Goal: Task Accomplishment & Management: Complete application form

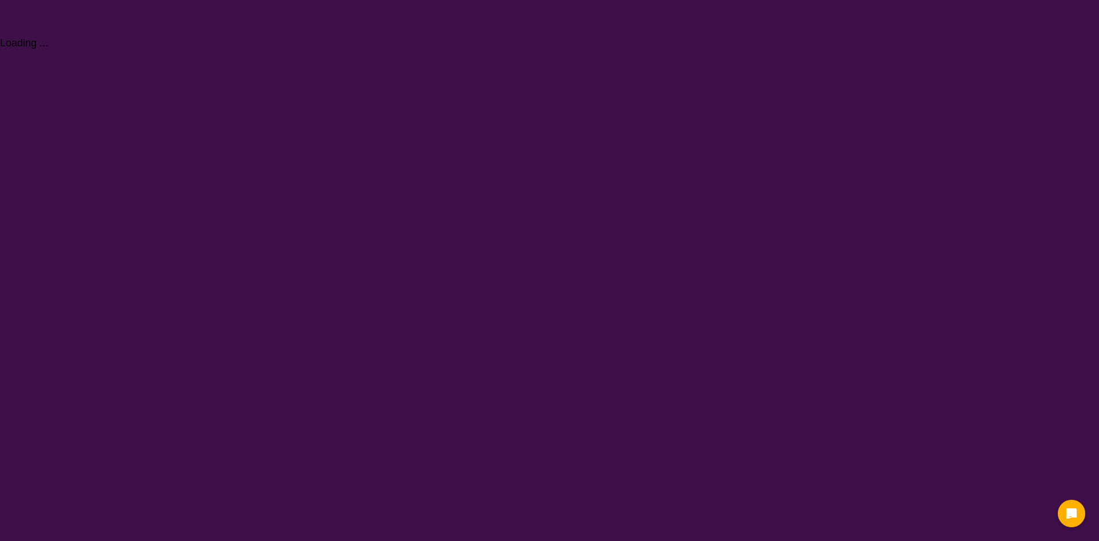
select select "NDIS Plan management"
select select "NDIS"
select select "NDIS Plan management"
select select "NDIS"
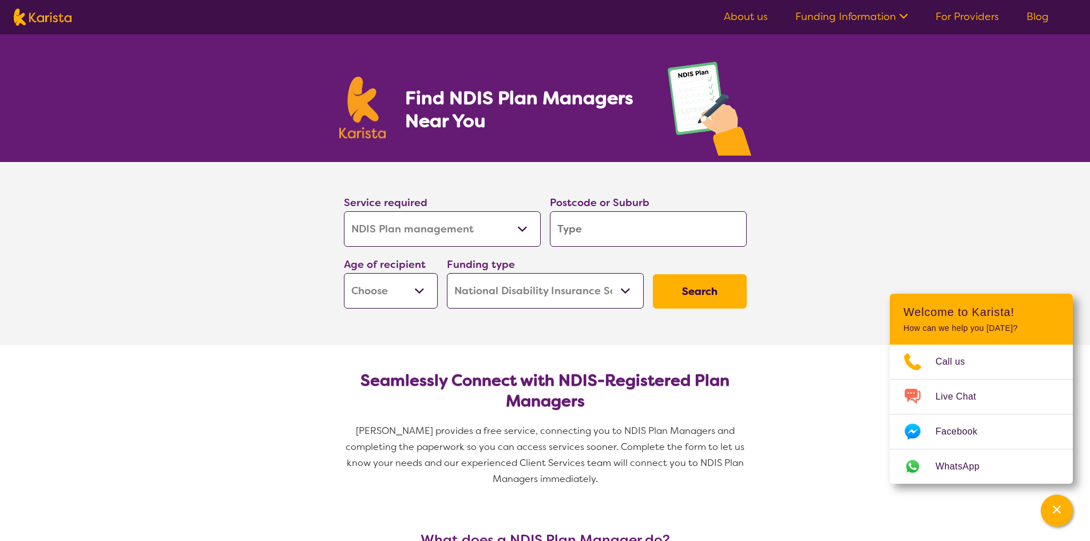
click at [562, 225] on input "search" at bounding box center [648, 228] width 197 height 35
type input "2"
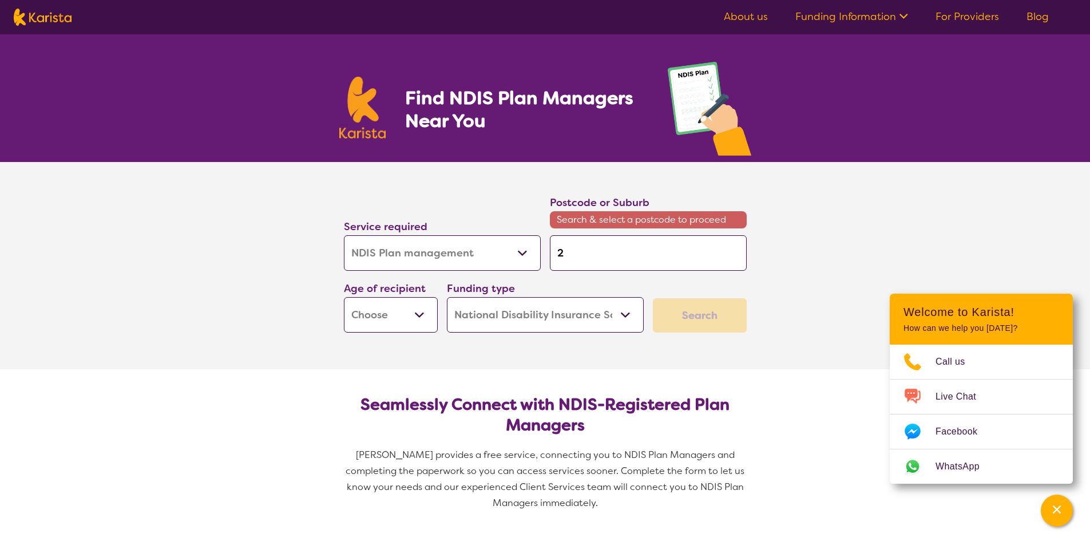
type input "28"
type input "282"
type input "2829"
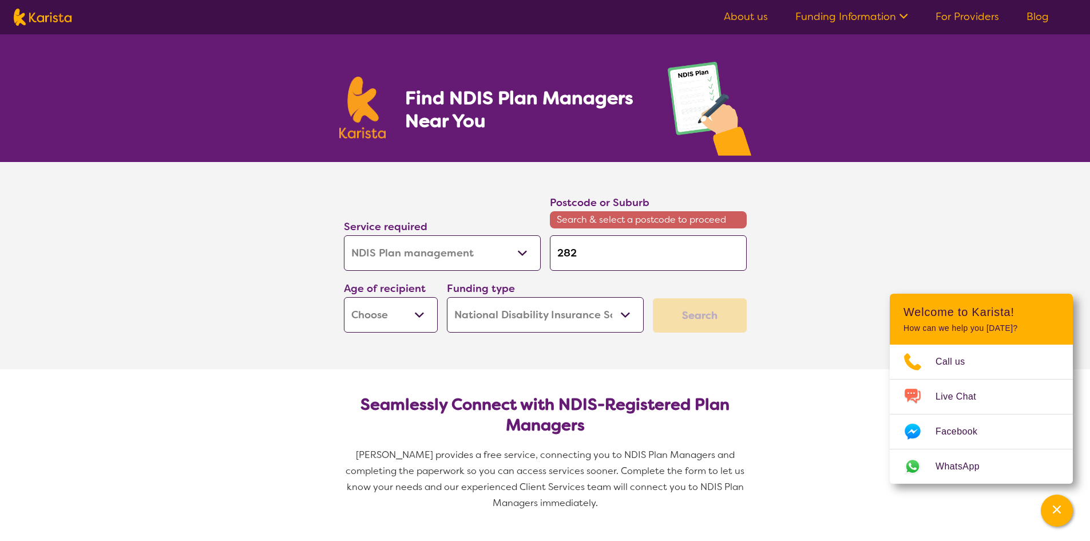
type input "2829"
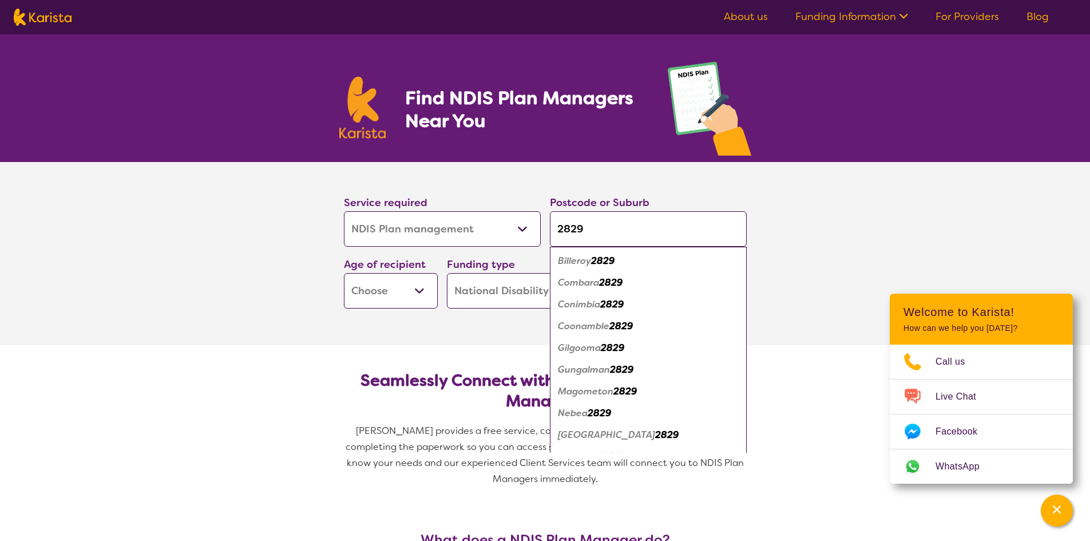
type input "2829"
click at [580, 330] on em "Coonamble" at bounding box center [583, 326] width 51 height 12
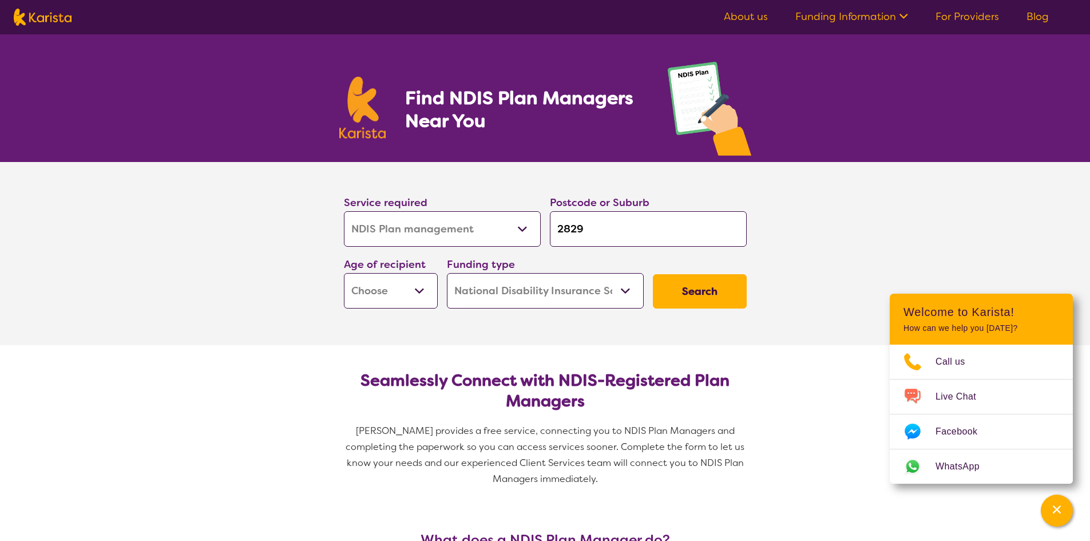
click at [426, 284] on select "Early Childhood - 0 to 9 Child - 10 to 11 Adolescent - 12 to 17 Adult - 18 to 6…" at bounding box center [391, 290] width 94 height 35
select select "AD"
click at [344, 273] on select "Early Childhood - 0 to 9 Child - 10 to 11 Adolescent - 12 to 17 Adult - 18 to 6…" at bounding box center [391, 290] width 94 height 35
select select "AD"
click at [664, 290] on button "Search" at bounding box center [700, 291] width 94 height 34
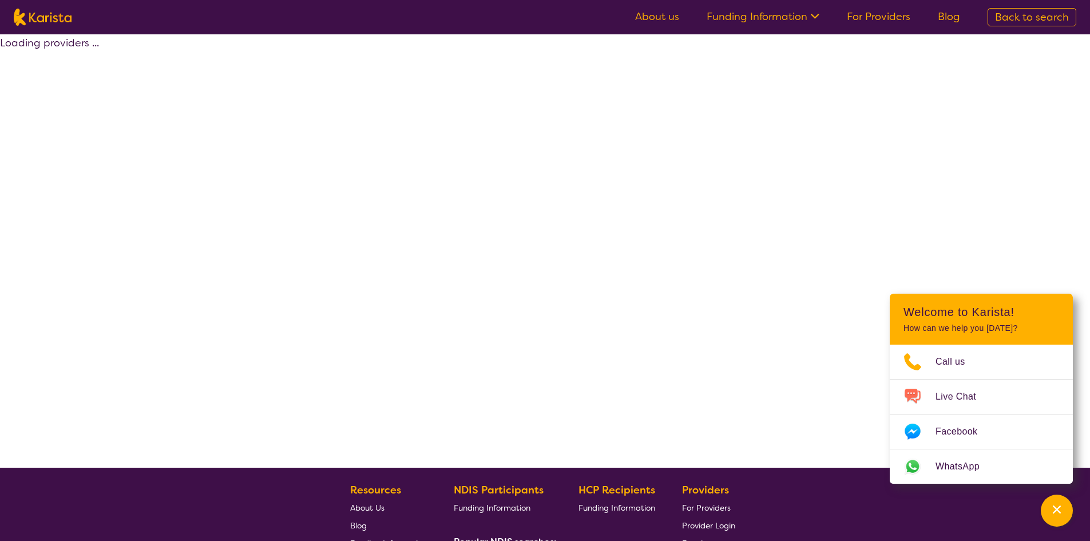
select select "by_score"
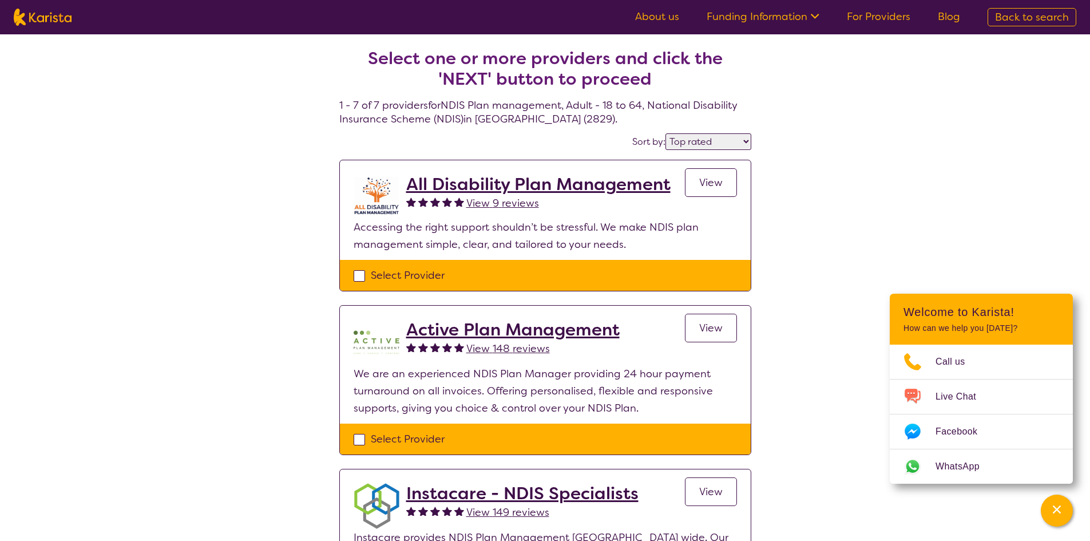
click at [739, 183] on section "All Disability Plan Management View 9 reviews View Accessing the right support …" at bounding box center [545, 210] width 411 height 100
click at [718, 180] on span "View" at bounding box center [710, 183] width 23 height 14
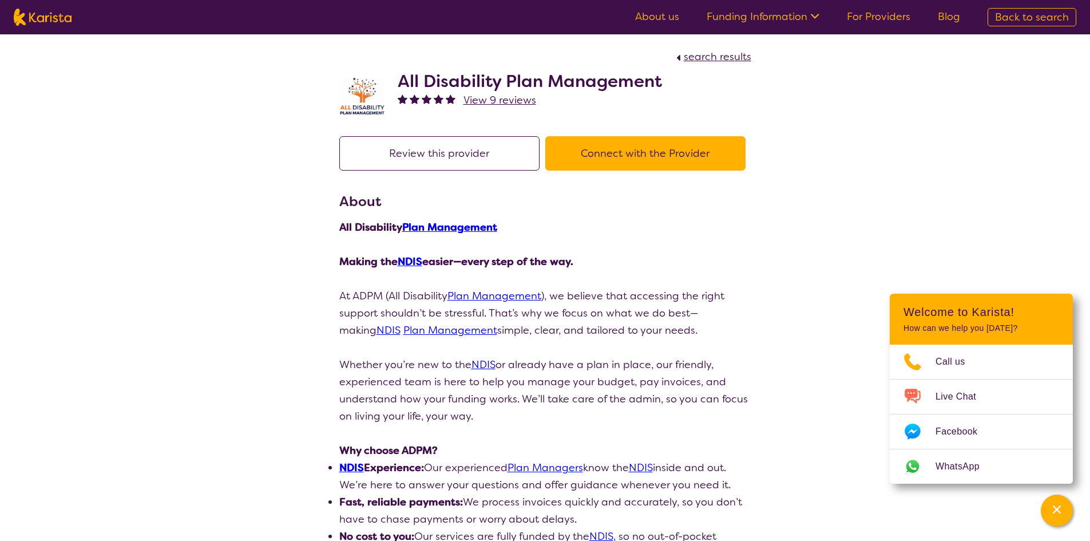
select select "by_score"
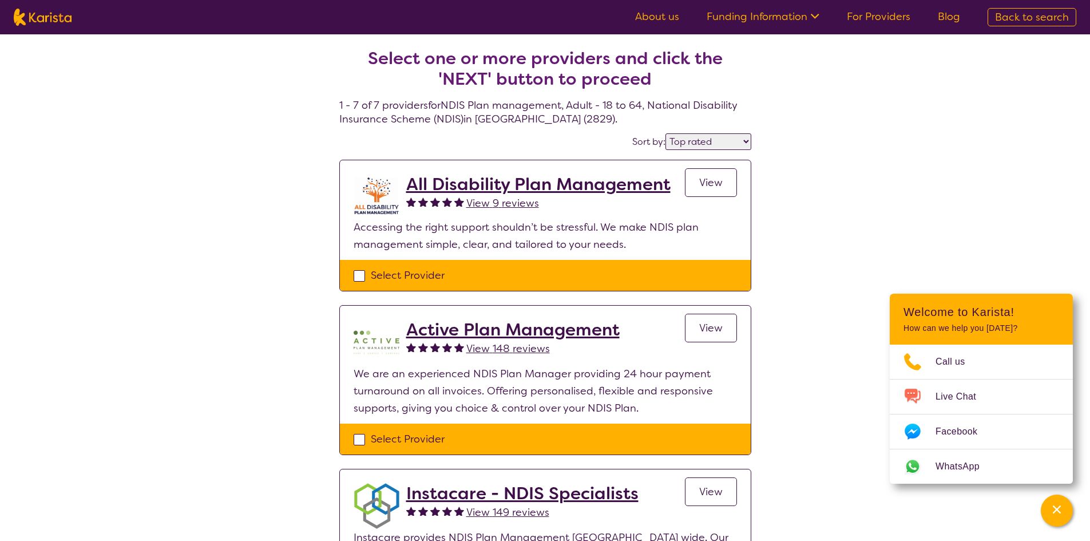
click at [509, 338] on h2 "Active Plan Management" at bounding box center [512, 329] width 213 height 21
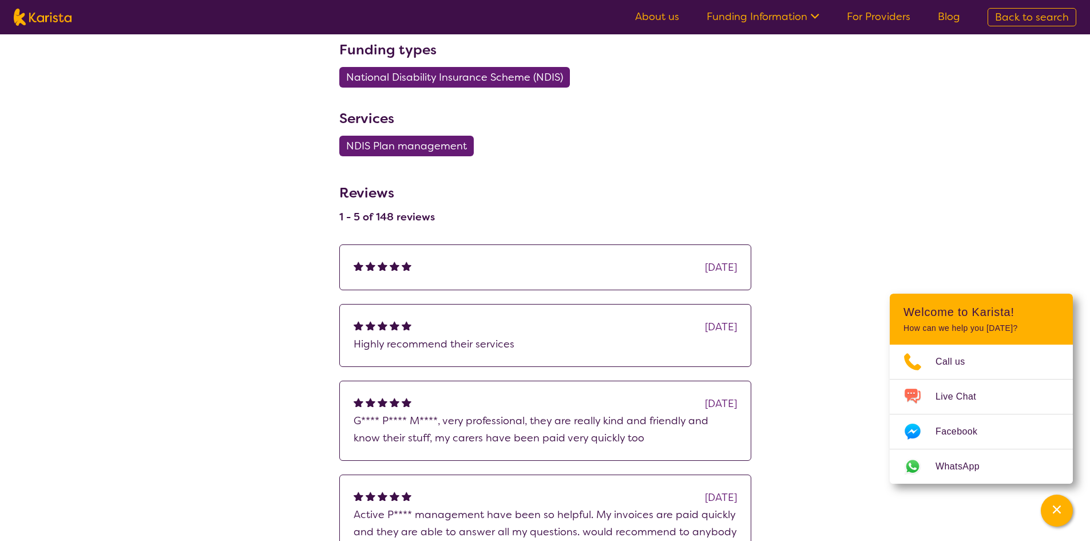
scroll to position [572, 0]
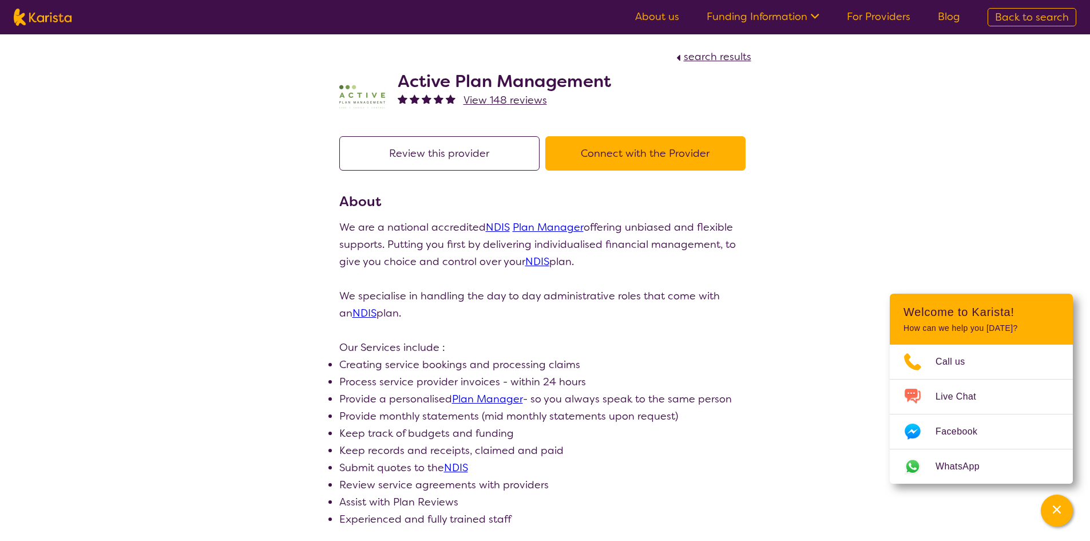
select select "by_score"
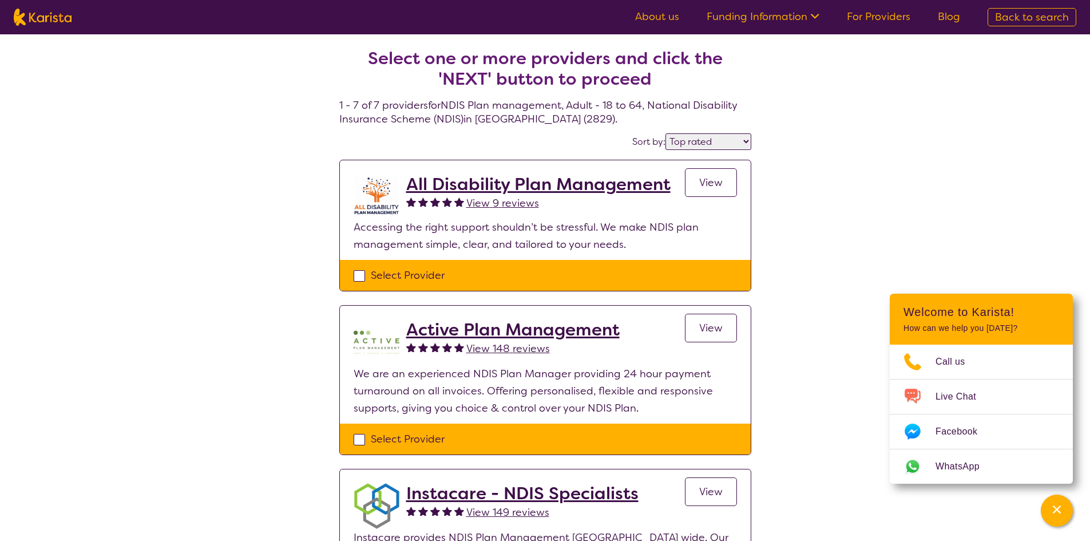
click at [741, 138] on select "Highly reviewed Top rated" at bounding box center [708, 141] width 86 height 17
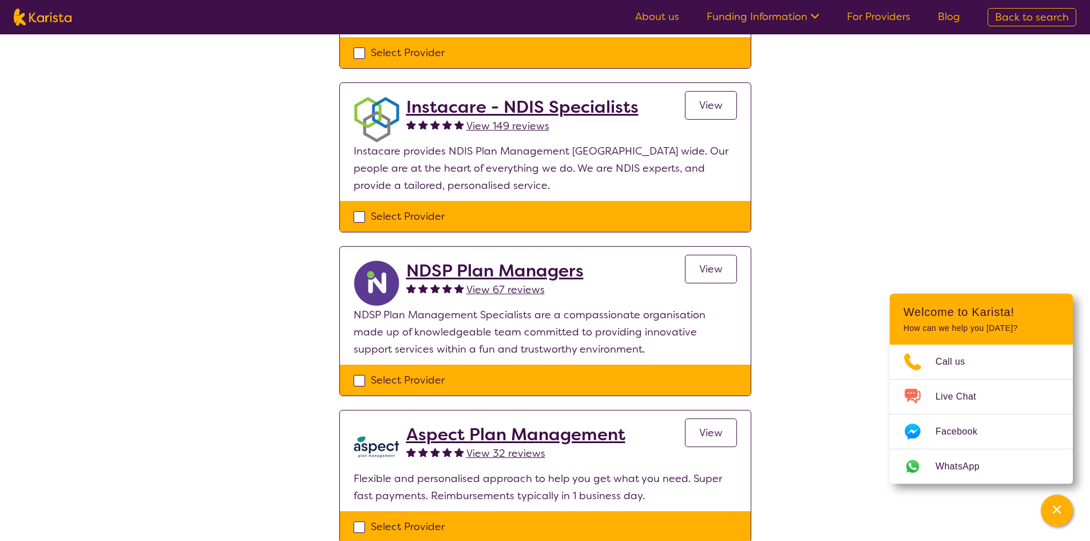
scroll to position [401, 0]
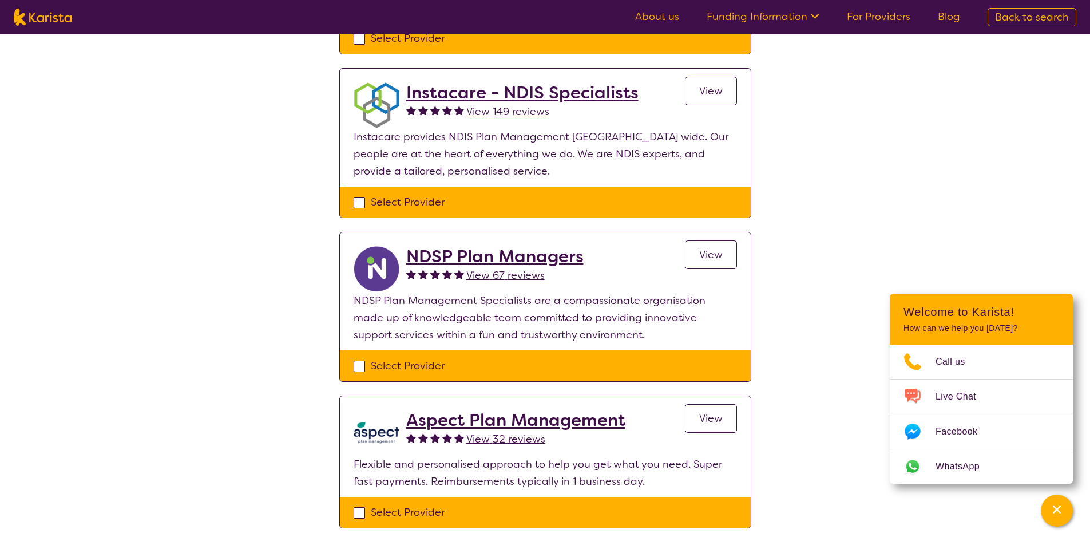
click at [714, 253] on span "View" at bounding box center [710, 255] width 23 height 14
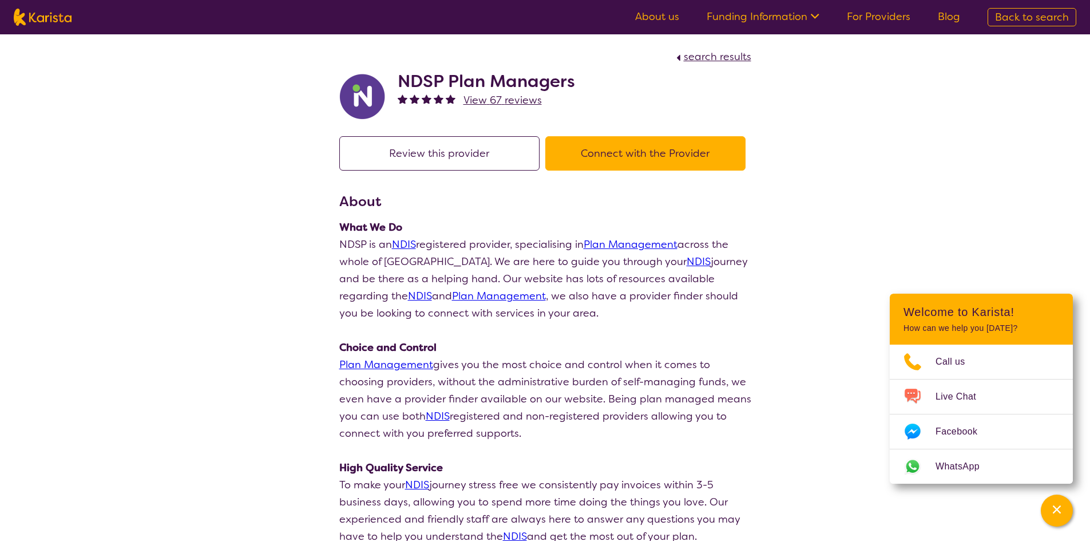
click at [639, 150] on button "Connect with the Provider" at bounding box center [645, 153] width 200 height 34
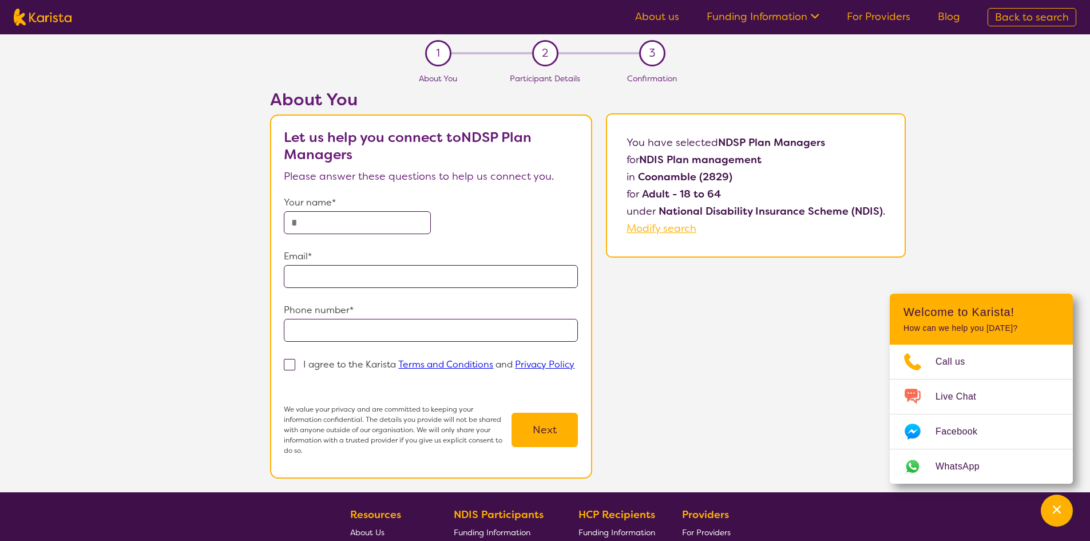
click at [308, 219] on input "text" at bounding box center [357, 222] width 147 height 23
type input "**********"
click at [323, 281] on input "email" at bounding box center [431, 276] width 294 height 23
type input "**********"
click at [332, 323] on input "tel" at bounding box center [431, 330] width 294 height 23
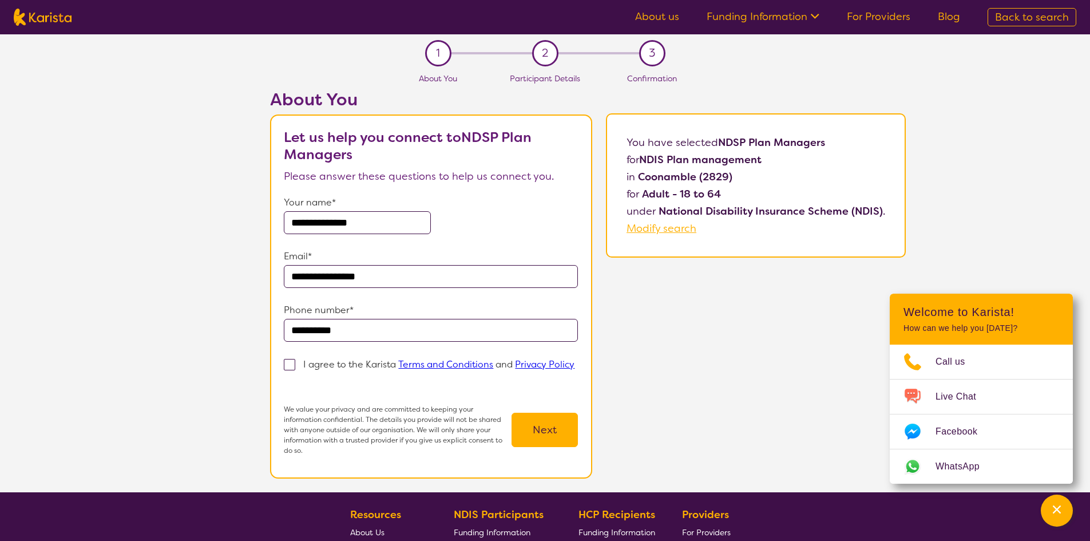
type input "**********"
drag, startPoint x: 290, startPoint y: 366, endPoint x: 356, endPoint y: 375, distance: 67.0
click at [290, 366] on span at bounding box center [289, 364] width 11 height 11
click at [290, 378] on input "I agree to the Karista Terms and Conditions and Privacy Policy" at bounding box center [287, 381] width 7 height 7
checkbox input "true"
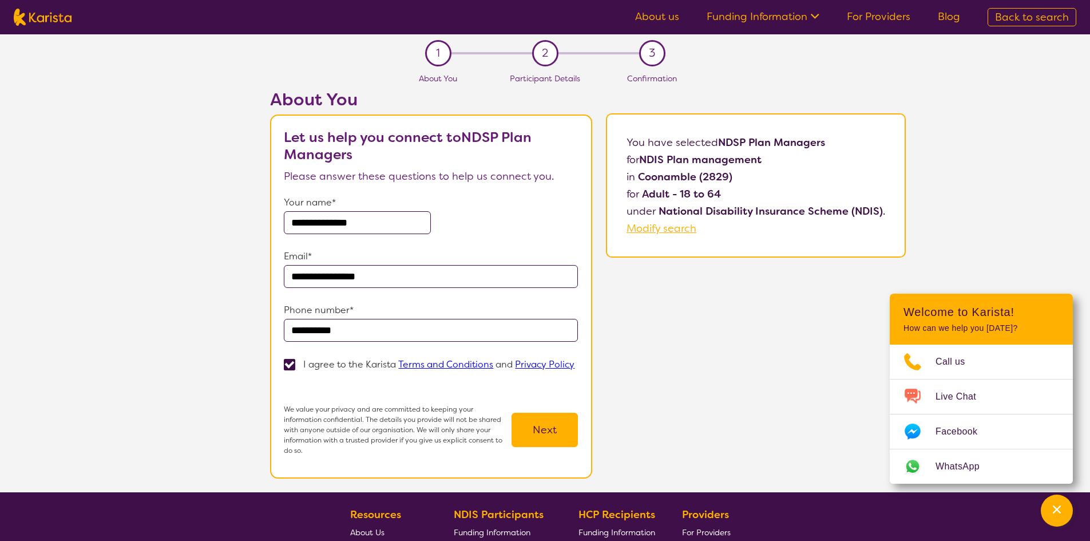
click at [553, 420] on button "Next" at bounding box center [545, 430] width 66 height 34
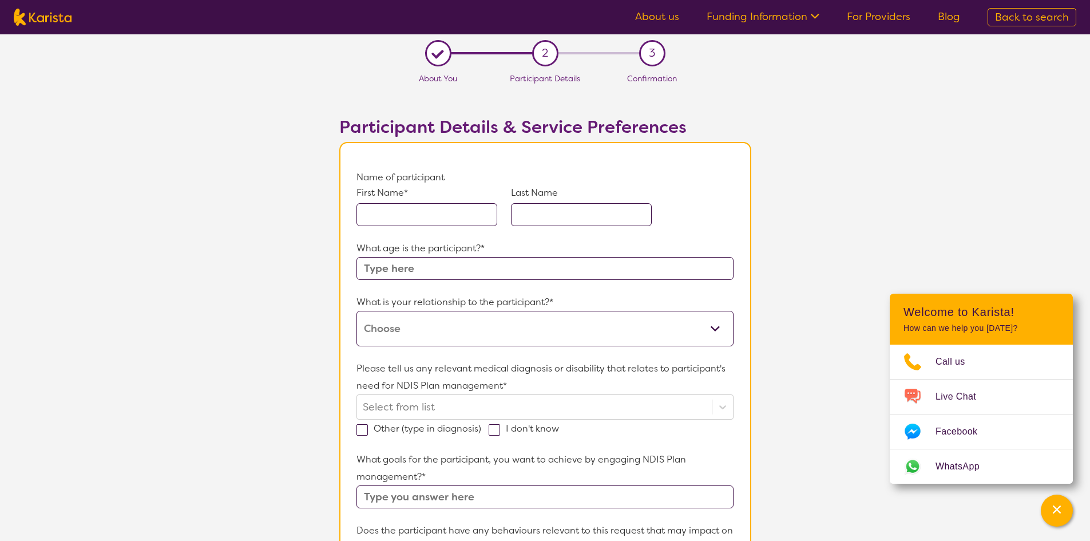
click at [375, 215] on input "text" at bounding box center [426, 214] width 141 height 23
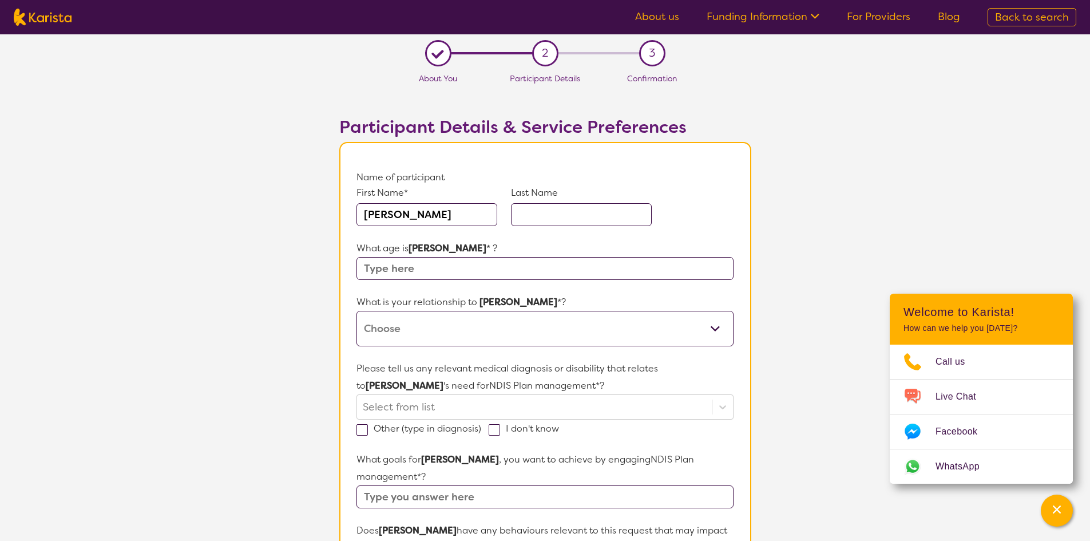
type input "[PERSON_NAME]"
click at [549, 215] on input "text" at bounding box center [581, 214] width 141 height 23
type input "[PERSON_NAME]"
click at [389, 272] on input "text" at bounding box center [544, 268] width 376 height 23
type input "26"
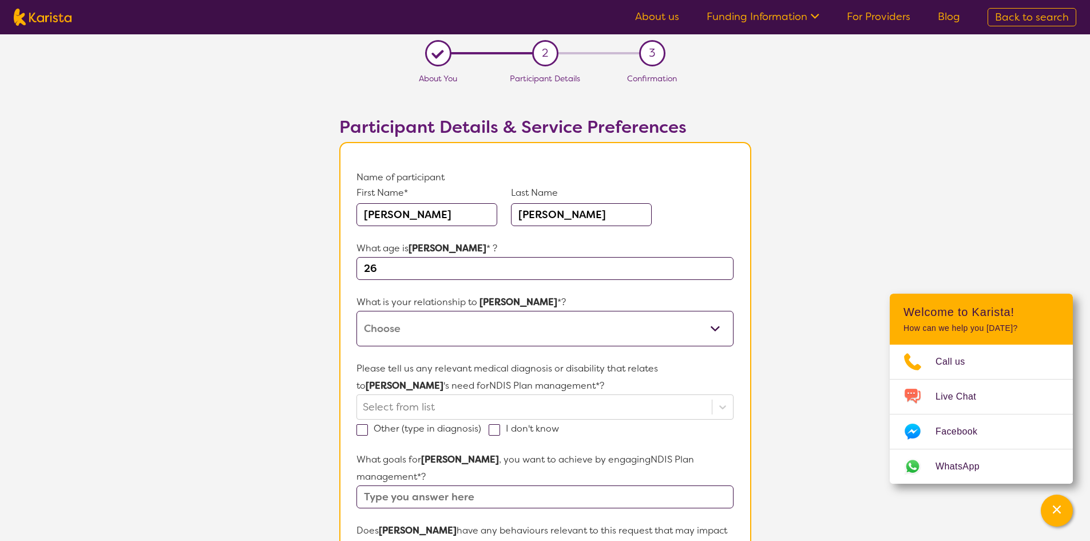
click at [718, 320] on select "This request is for myself I am their parent I am their child I am their spouse…" at bounding box center [544, 328] width 376 height 35
select select "I am their parent"
click at [356, 311] on select "This request is for myself I am their parent I am their child I am their spouse…" at bounding box center [544, 328] width 376 height 35
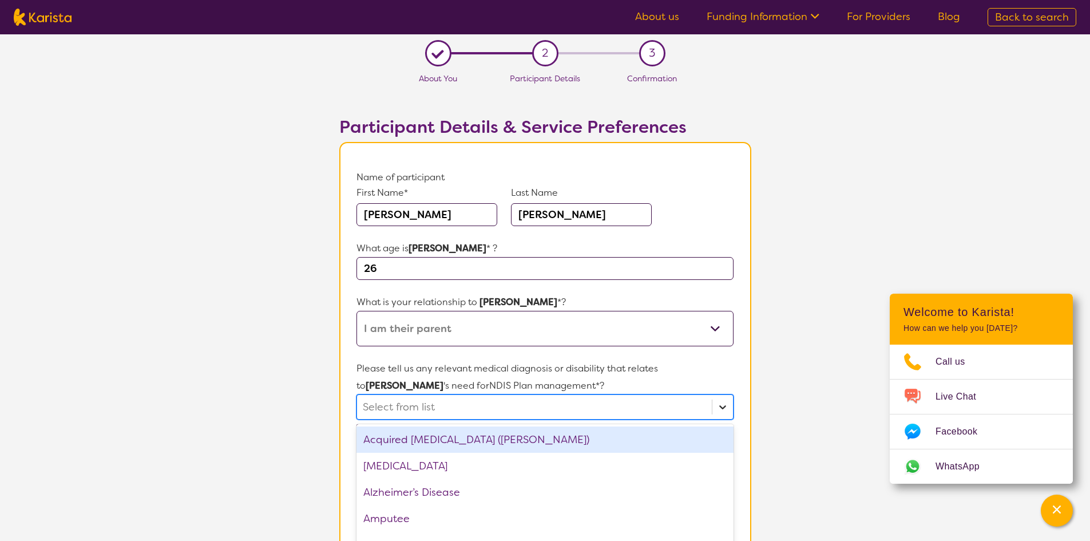
scroll to position [60, 0]
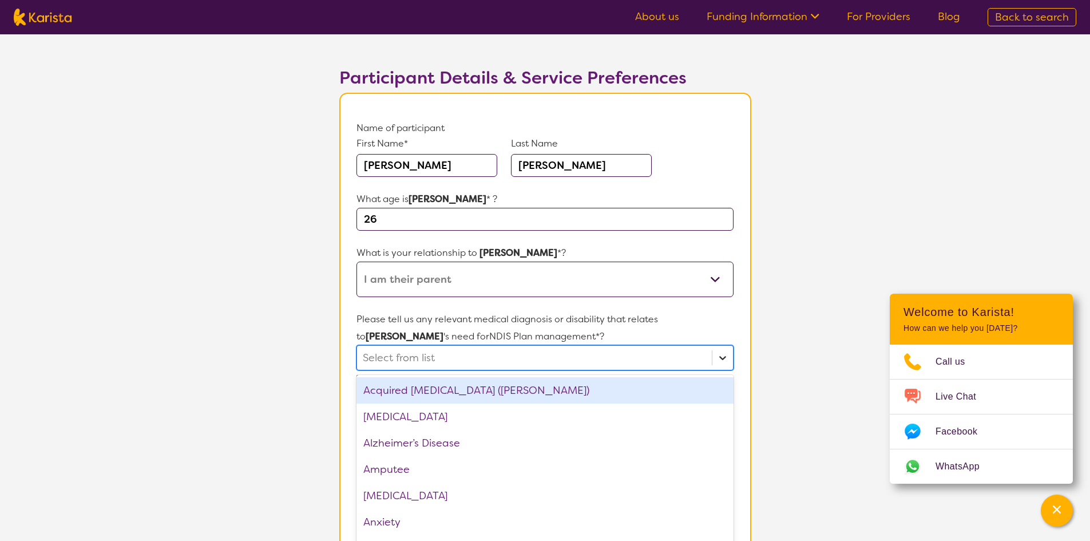
click at [727, 370] on div "option Acquired [MEDICAL_DATA] (ABI) focused, 1 of 75. 75 results available. Us…" at bounding box center [544, 357] width 376 height 25
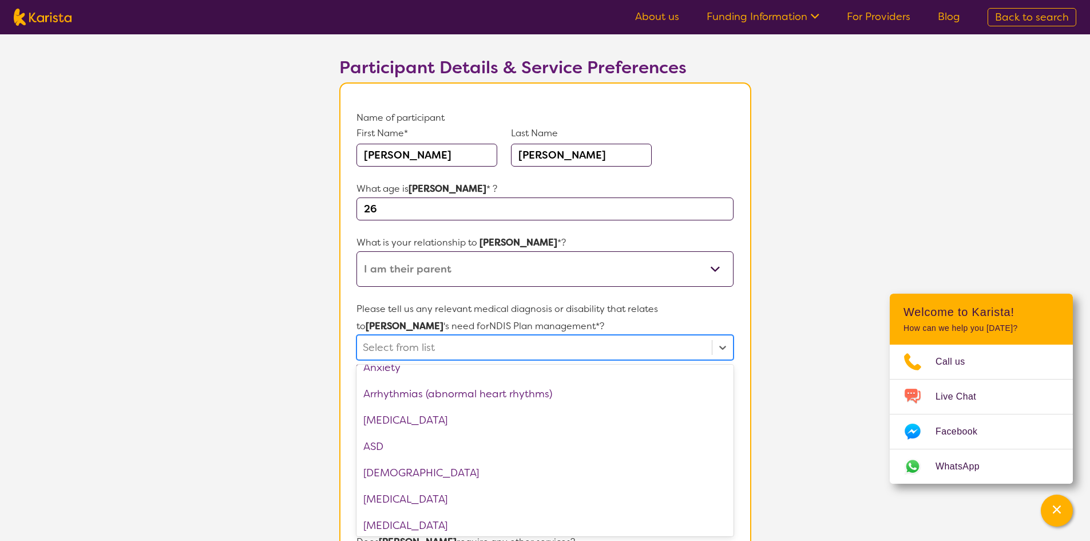
scroll to position [172, 0]
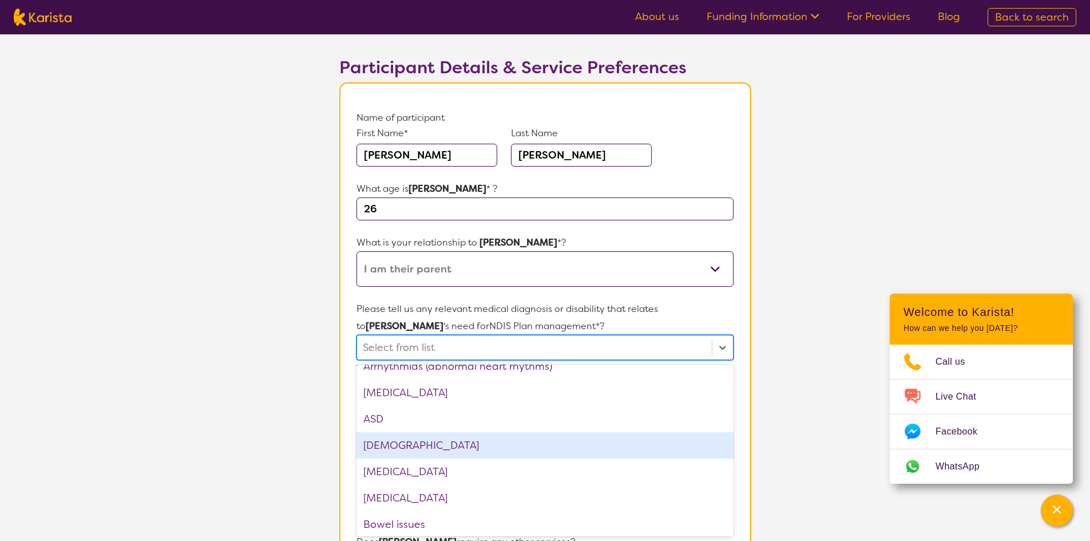
click at [414, 437] on div "[DEMOGRAPHIC_DATA]" at bounding box center [544, 445] width 376 height 26
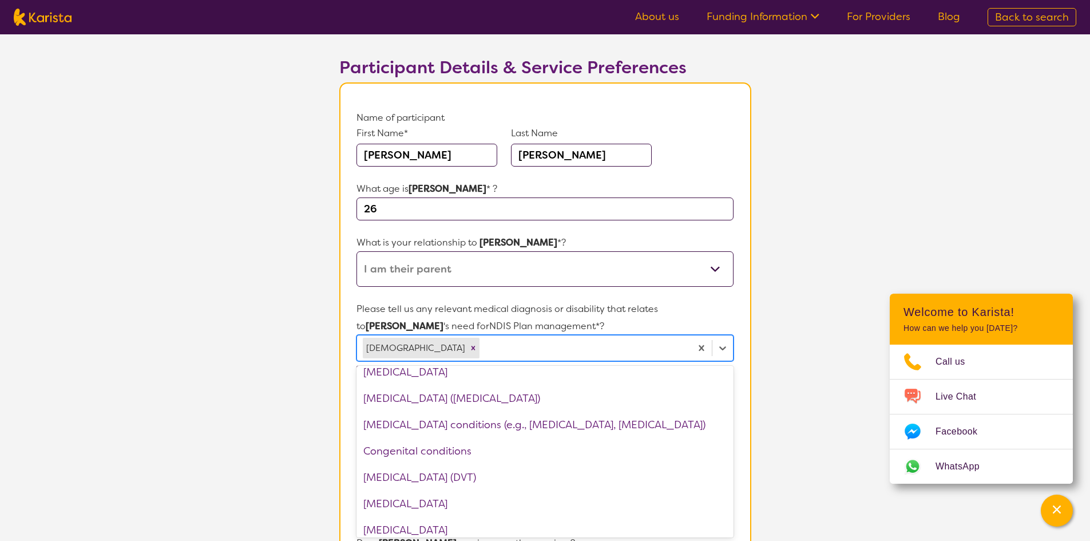
scroll to position [458, 0]
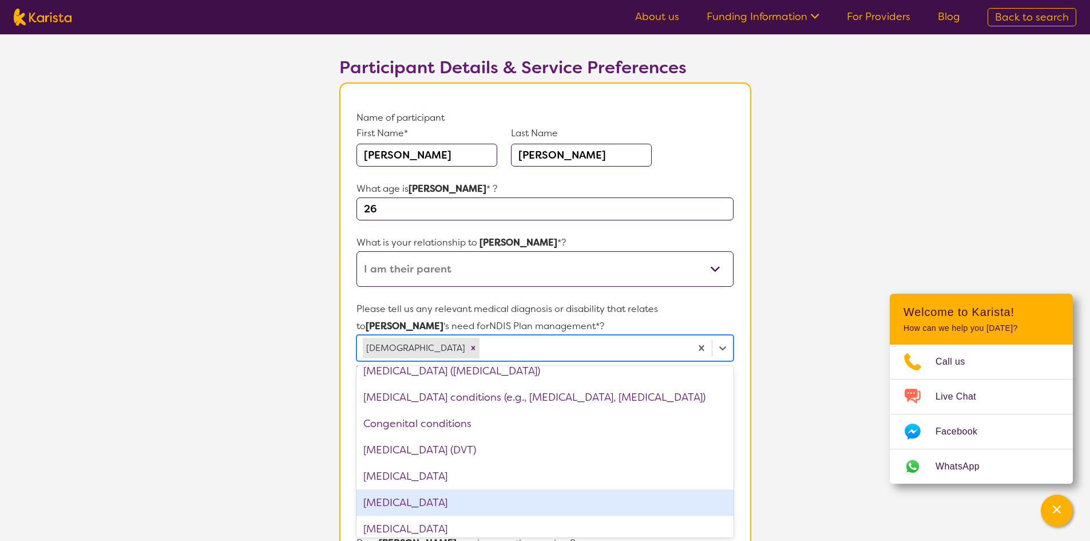
click at [407, 502] on div "[MEDICAL_DATA]" at bounding box center [544, 502] width 376 height 26
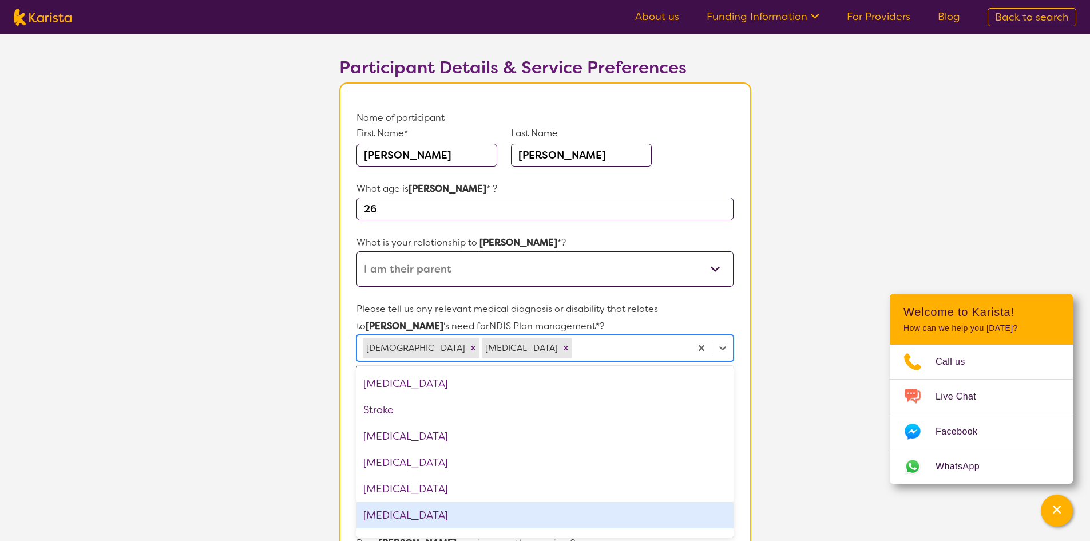
scroll to position [1754, 0]
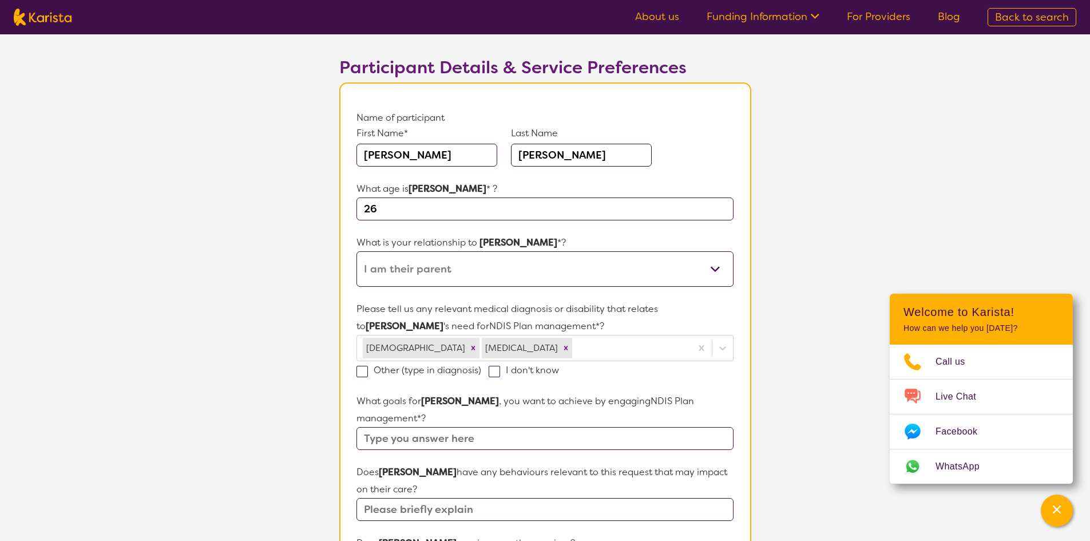
click at [895, 232] on section "L About You 2 Participant Details 3 Confirmation Participant Details & Service …" at bounding box center [545, 488] width 1090 height 1027
click at [362, 375] on span at bounding box center [361, 371] width 11 height 11
click at [481, 373] on input "Other (type in diagnosis)" at bounding box center [484, 369] width 7 height 7
checkbox input "true"
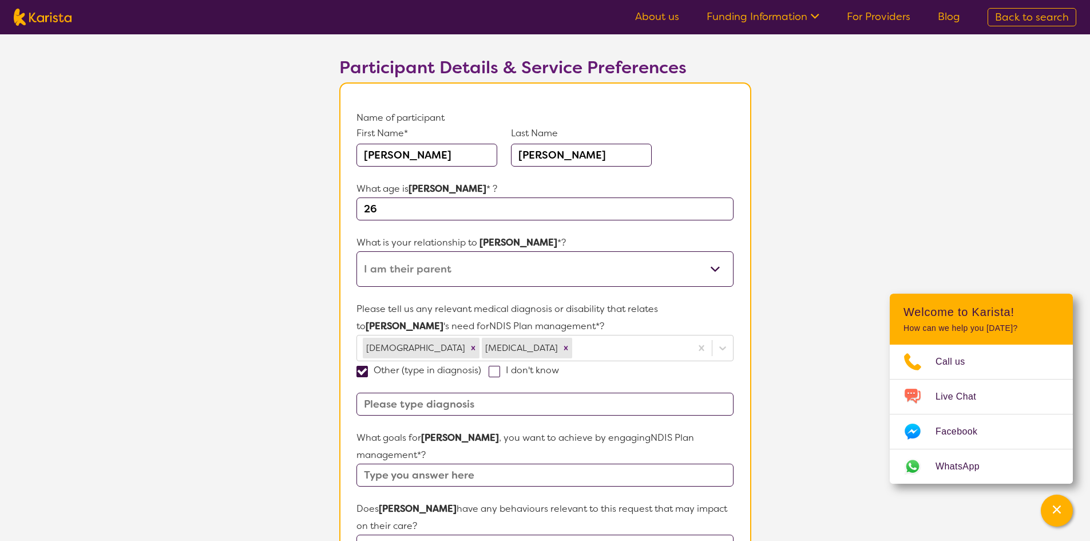
click at [380, 406] on input at bounding box center [544, 404] width 376 height 23
type input "Dyspraxic Tendencies"
click at [431, 463] on input "text" at bounding box center [544, 474] width 376 height 23
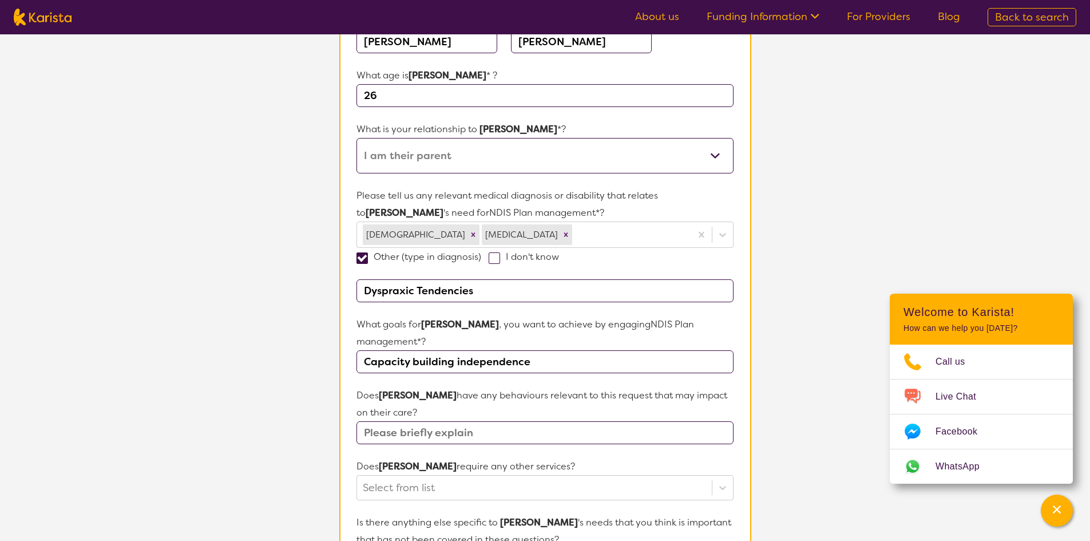
scroll to position [174, 0]
type input "Capacity building independence"
click at [399, 420] on input "text" at bounding box center [544, 431] width 376 height 23
type input "0"
type input "no"
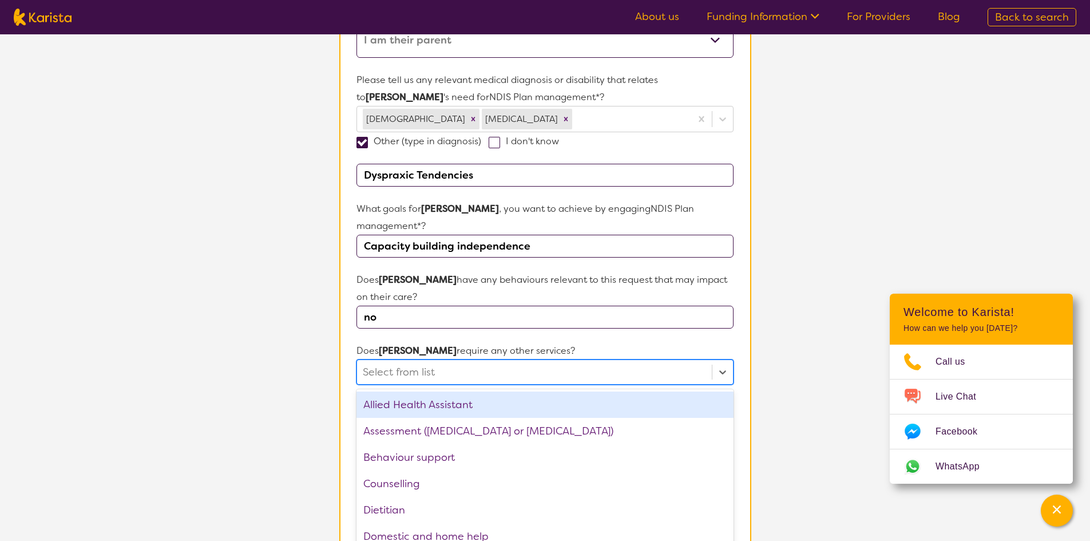
click at [726, 385] on div "option Allied Health Assistant focused, 1 of 21. 21 results available. Use Up a…" at bounding box center [544, 371] width 376 height 25
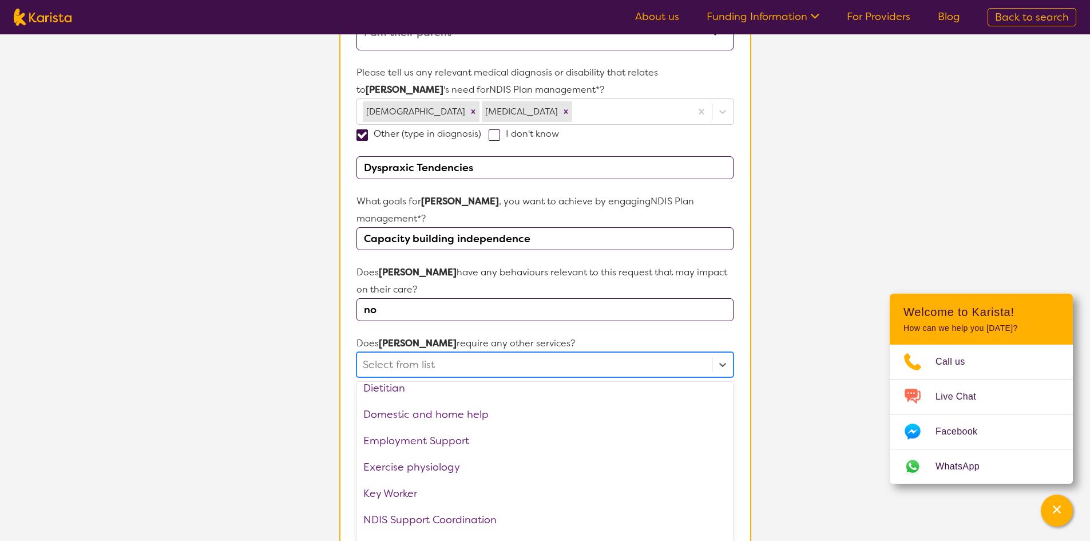
scroll to position [172, 0]
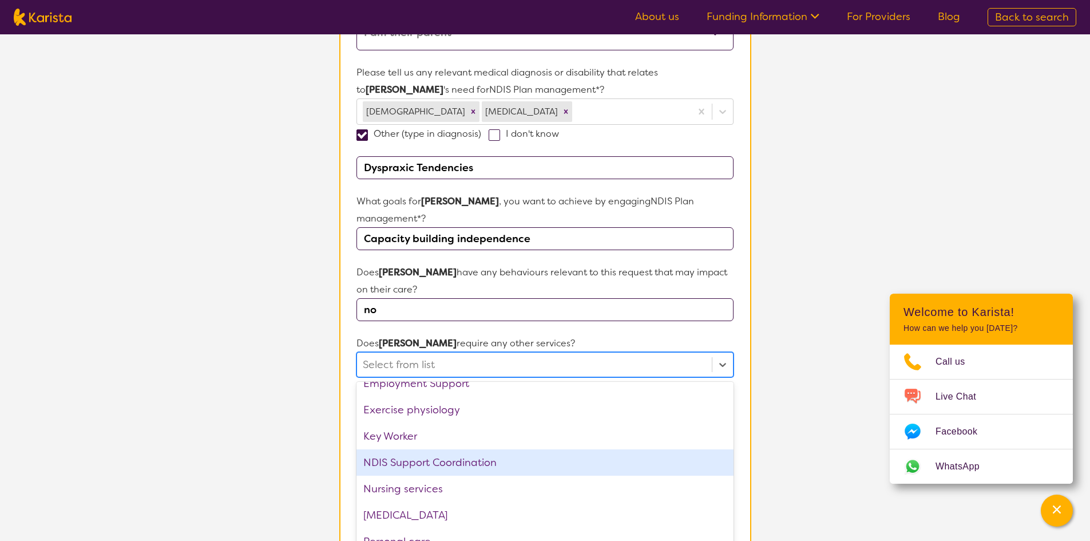
click at [479, 456] on div "NDIS Support Coordination" at bounding box center [544, 462] width 376 height 26
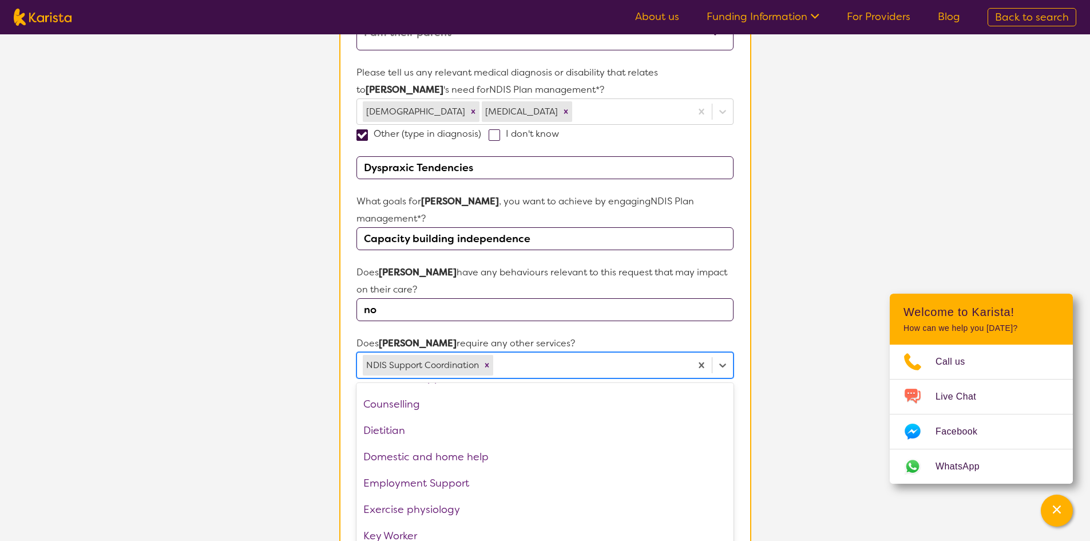
scroll to position [0, 0]
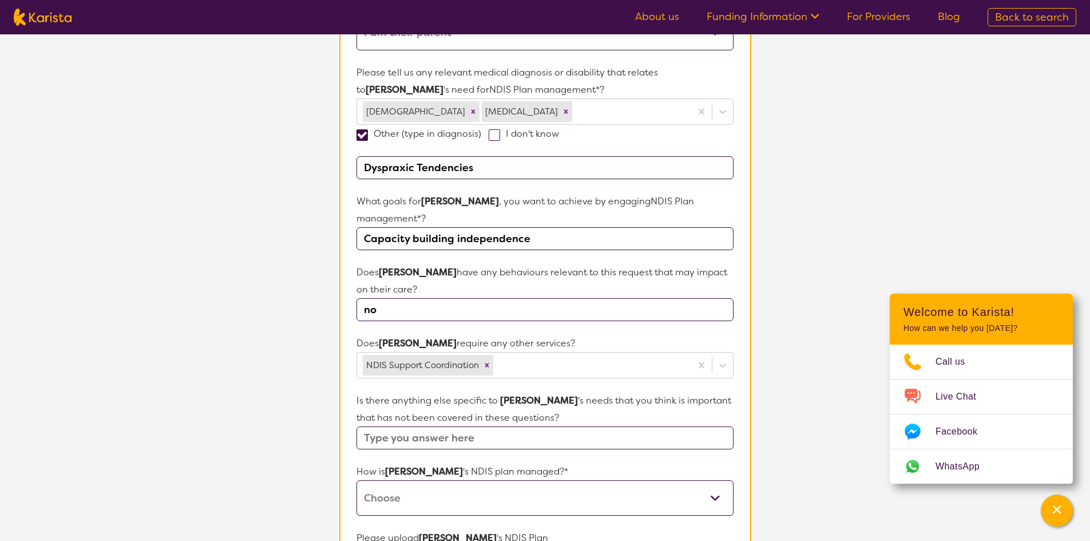
click at [812, 267] on section "L About You 2 Participant Details 3 Confirmation Participant Details & Service …" at bounding box center [545, 271] width 1090 height 1065
click at [712, 484] on select "Self-managed NDIS plan Managed by a registered plan management provider (not th…" at bounding box center [544, 497] width 376 height 35
select select "Self Managed"
click at [356, 480] on select "Self-managed NDIS plan Managed by a registered plan management provider (not th…" at bounding box center [544, 497] width 376 height 35
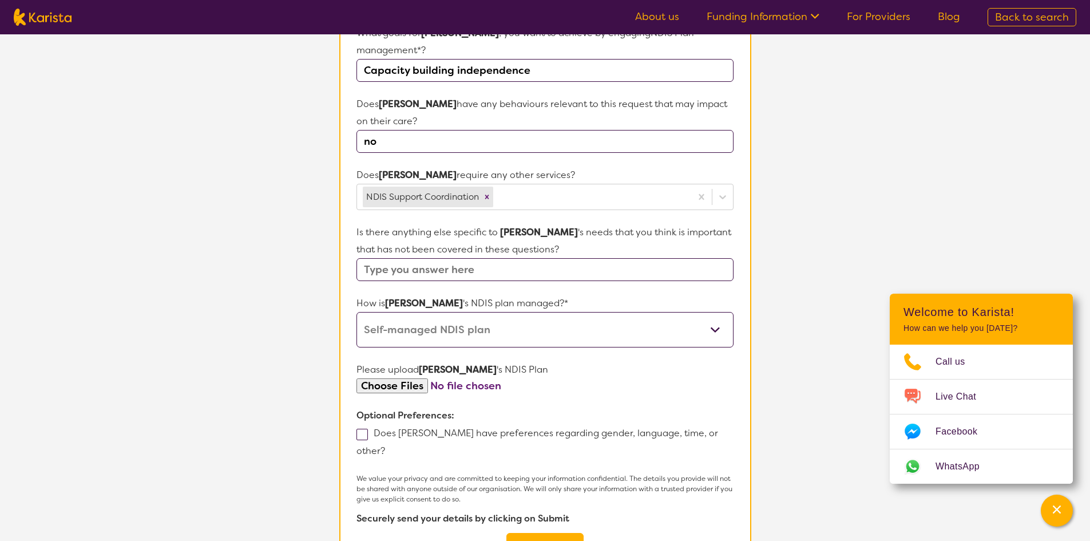
scroll to position [467, 0]
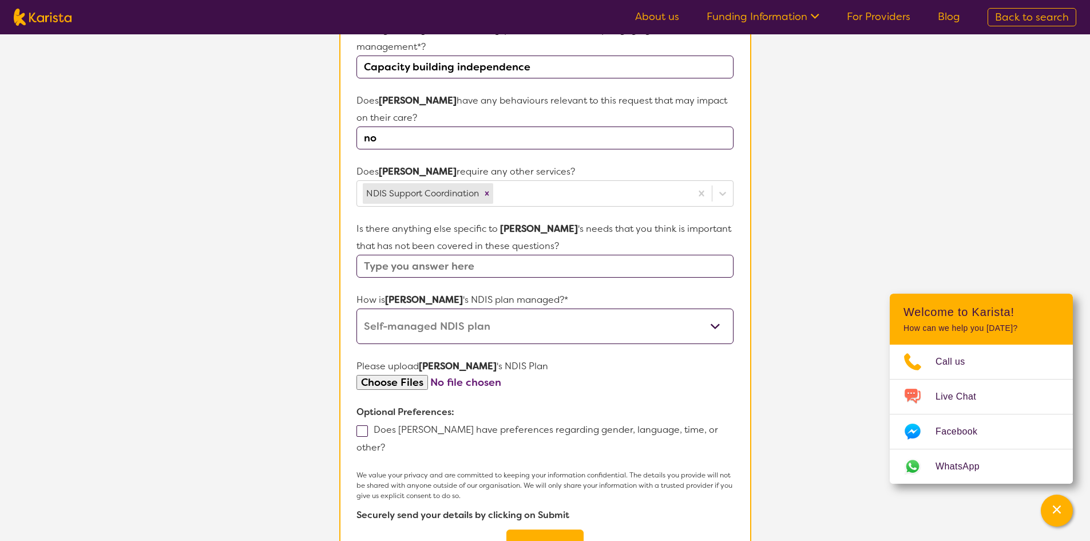
click at [417, 375] on input "file" at bounding box center [544, 382] width 376 height 15
click at [546, 529] on button "Submit" at bounding box center [544, 546] width 77 height 34
